Goal: Task Accomplishment & Management: Manage account settings

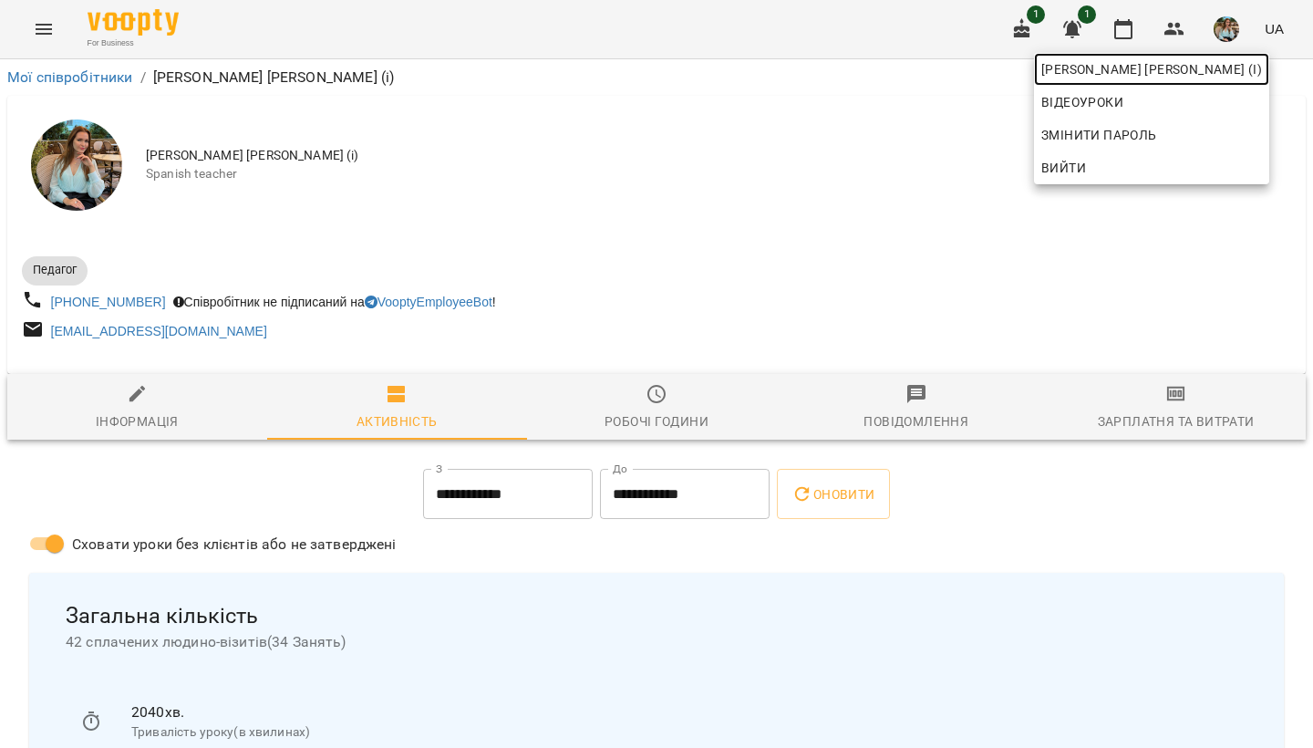
drag, startPoint x: 0, startPoint y: 0, endPoint x: 1223, endPoint y: 69, distance: 1225.4
click at [1223, 69] on span "[PERSON_NAME] [PERSON_NAME] (і)" at bounding box center [1151, 69] width 221 height 22
drag, startPoint x: 1223, startPoint y: 69, endPoint x: 142, endPoint y: 417, distance: 1135.7
click at [142, 417] on div at bounding box center [656, 374] width 1313 height 748
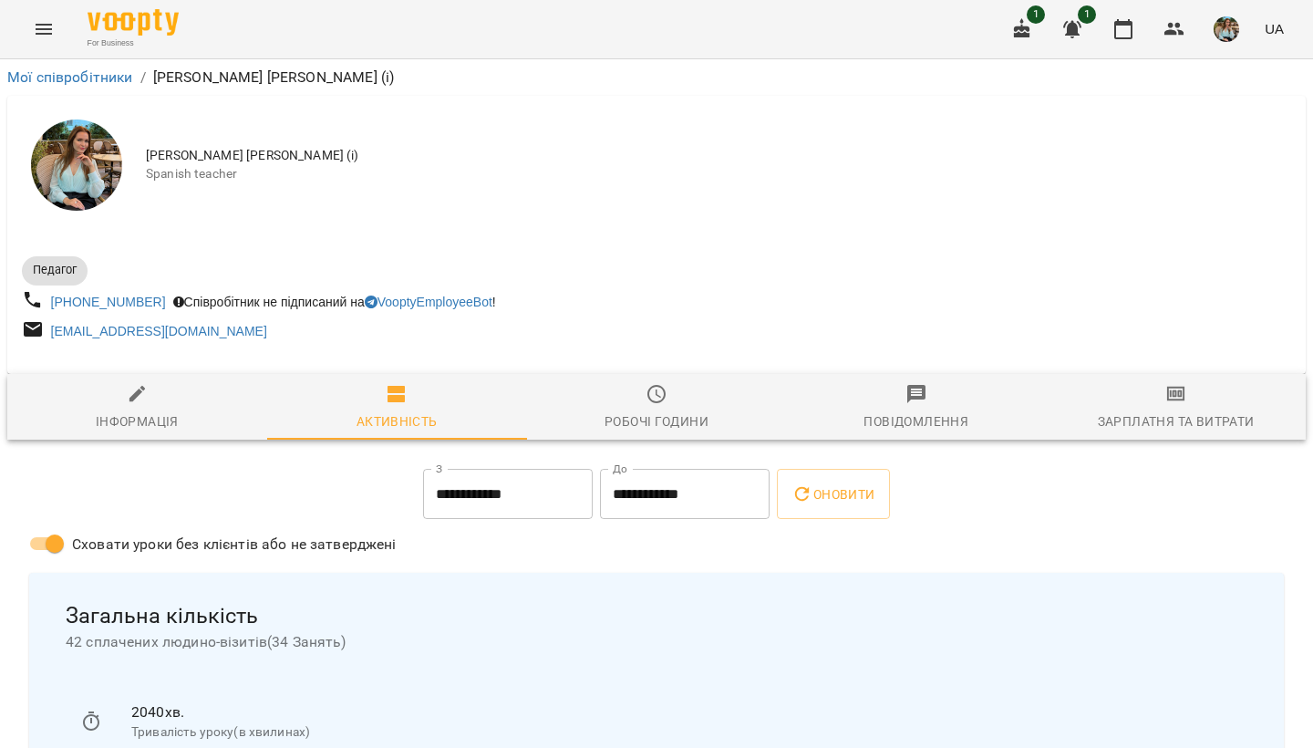
click at [132, 418] on div "Інформація" at bounding box center [137, 421] width 83 height 22
select select "**"
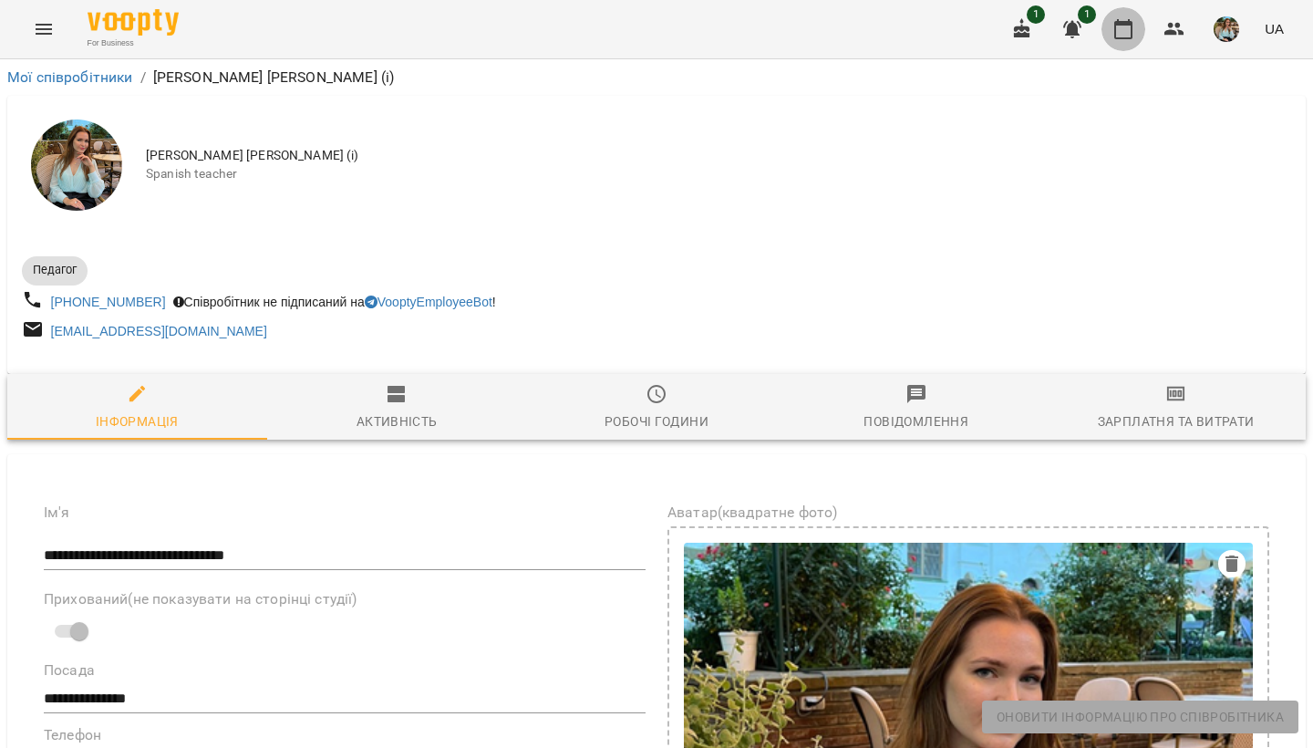
click at [1120, 26] on icon "button" at bounding box center [1123, 29] width 22 height 22
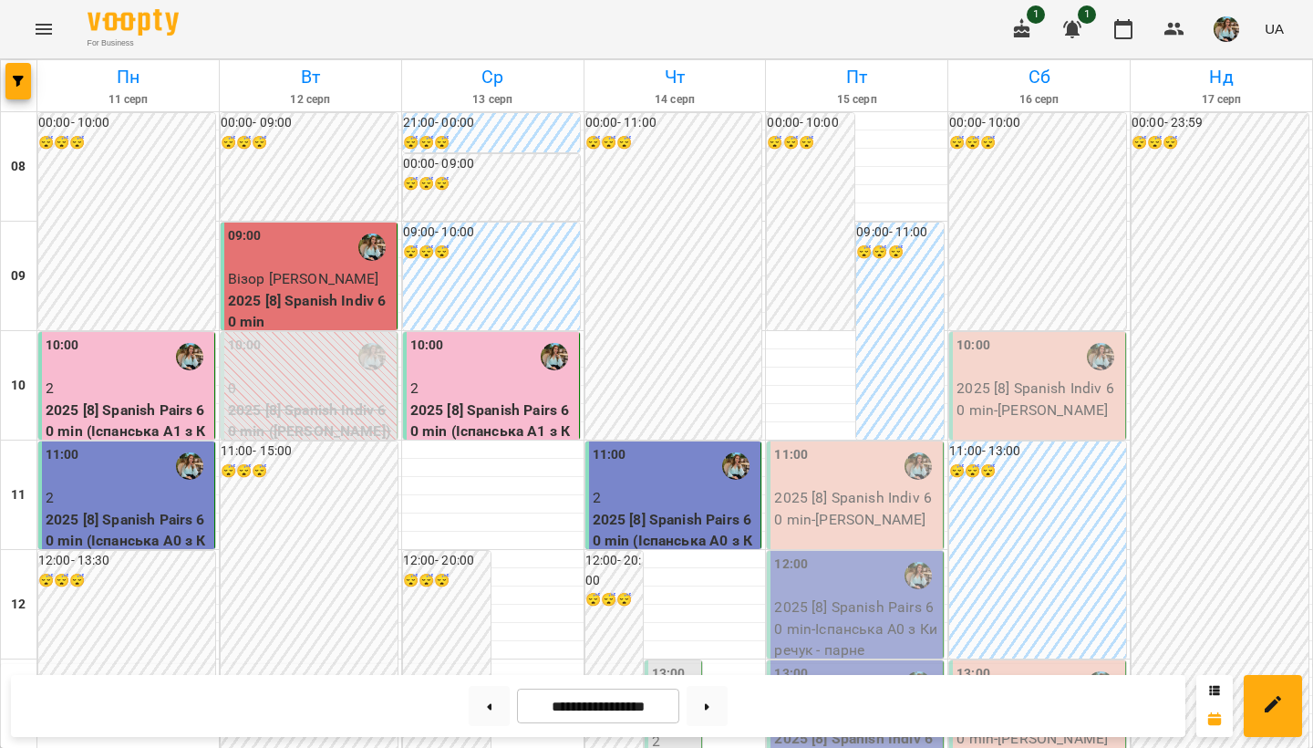
scroll to position [487, 0]
drag, startPoint x: 1028, startPoint y: 408, endPoint x: 681, endPoint y: 174, distance: 419.0
click at [681, 660] on div "13:00 2 NEW (8) Spanish Indiv 60 min" at bounding box center [673, 761] width 57 height 202
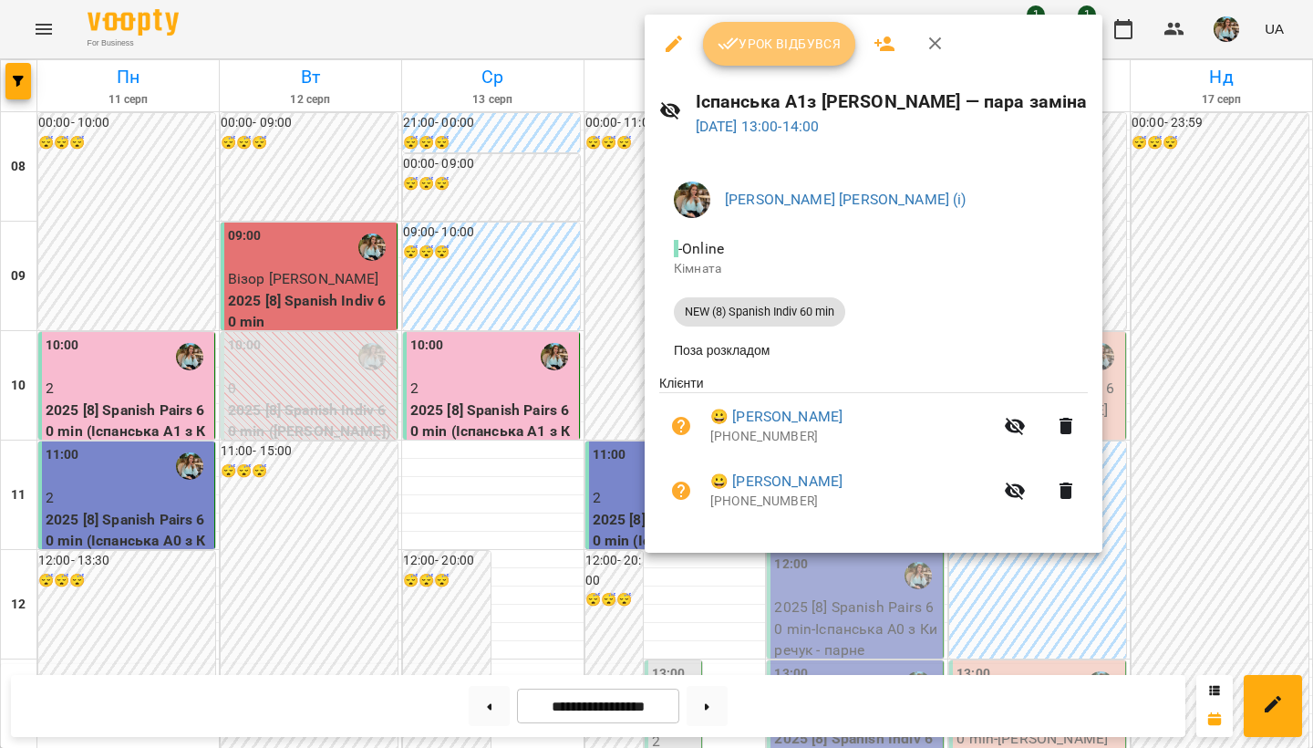
click at [797, 39] on span "Урок відбувся" at bounding box center [779, 44] width 124 height 22
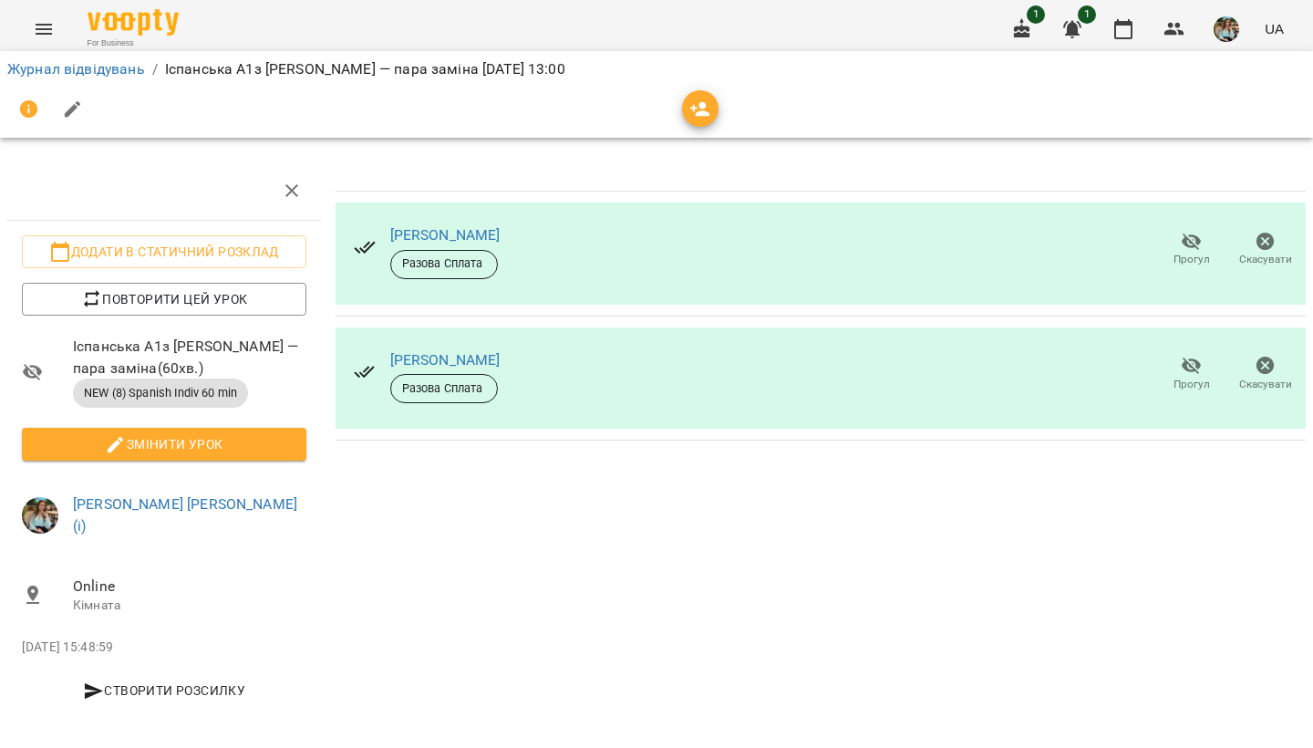
click at [426, 232] on link "[PERSON_NAME]" at bounding box center [445, 234] width 110 height 17
drag, startPoint x: 681, startPoint y: 174, endPoint x: 487, endPoint y: 358, distance: 267.6
click at [487, 358] on link "[PERSON_NAME]" at bounding box center [445, 359] width 110 height 17
click at [445, 234] on link "[PERSON_NAME]" at bounding box center [445, 234] width 110 height 17
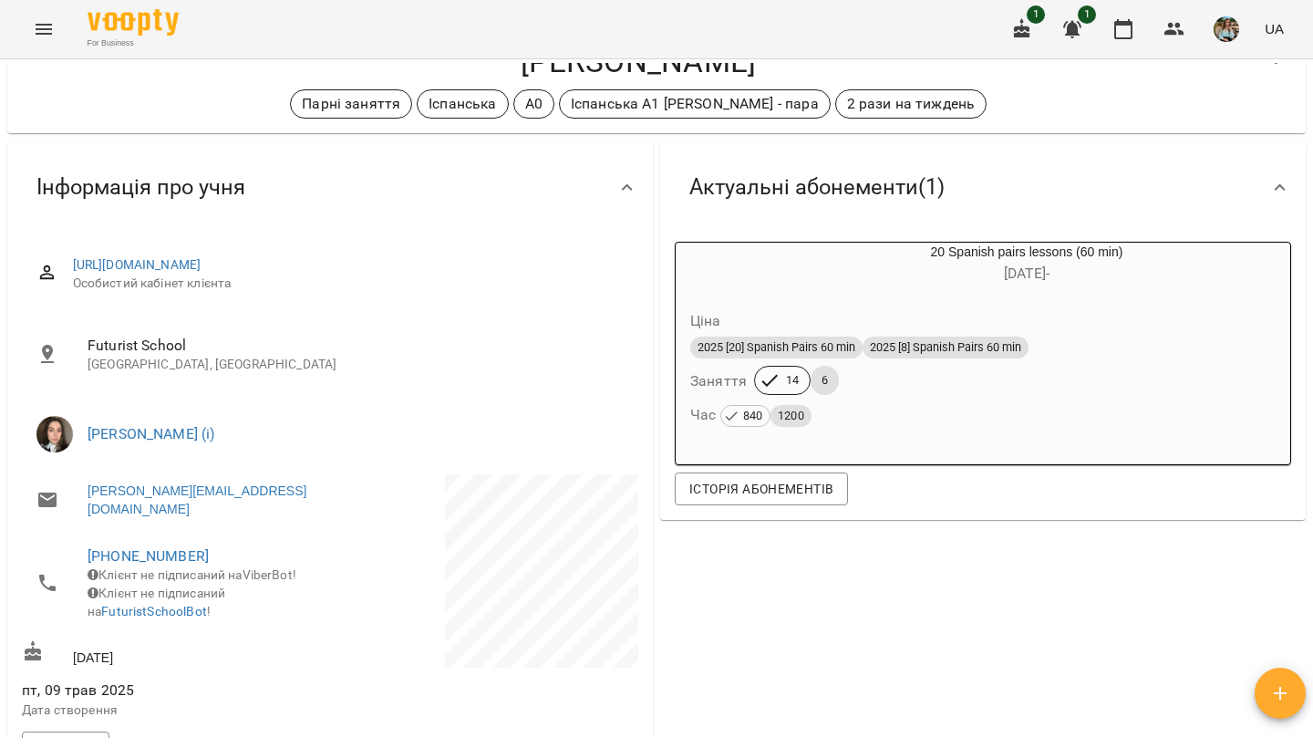
scroll to position [70, 0]
